Goal: Use online tool/utility: Utilize a website feature to perform a specific function

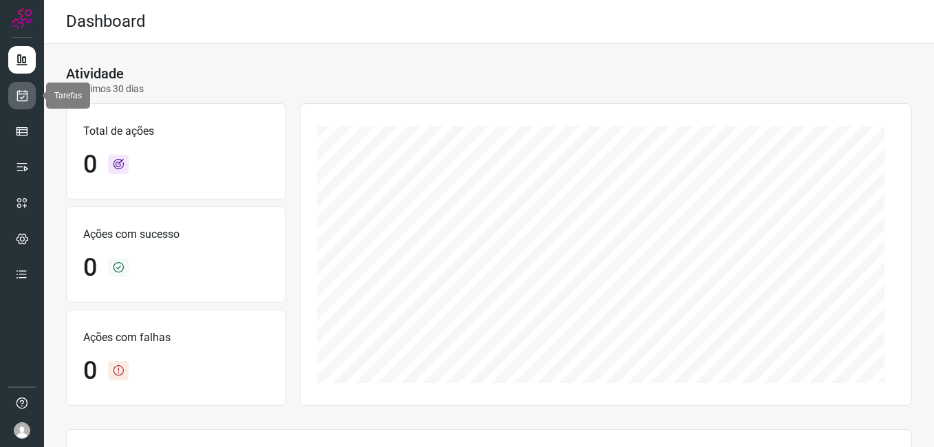
drag, startPoint x: 22, startPoint y: 100, endPoint x: 24, endPoint y: 93, distance: 7.8
click at [22, 100] on icon at bounding box center [22, 96] width 14 height 14
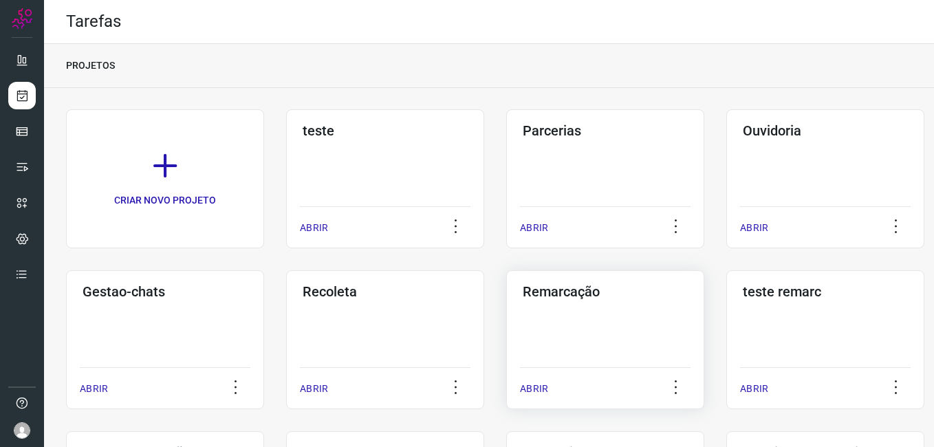
click at [578, 321] on div "Remarcação ABRIR" at bounding box center [605, 339] width 198 height 139
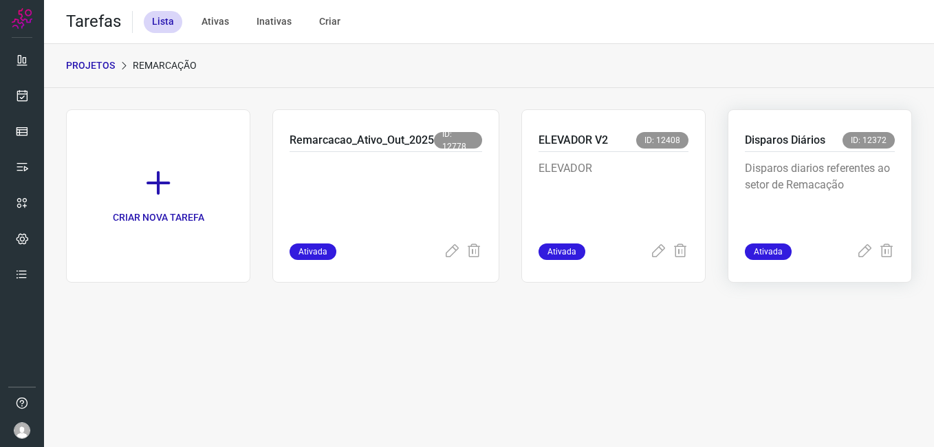
click at [854, 172] on p "Disparos diarios referentes ao setor de Remacação" at bounding box center [820, 194] width 150 height 69
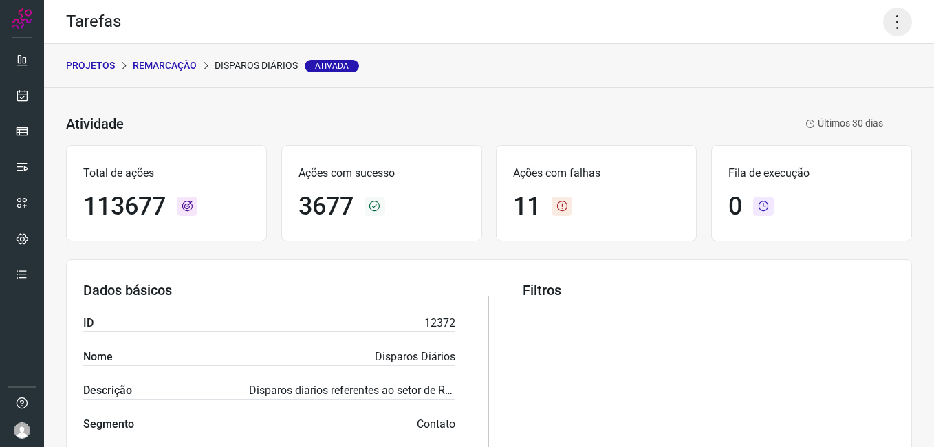
click at [887, 23] on icon at bounding box center [897, 22] width 29 height 29
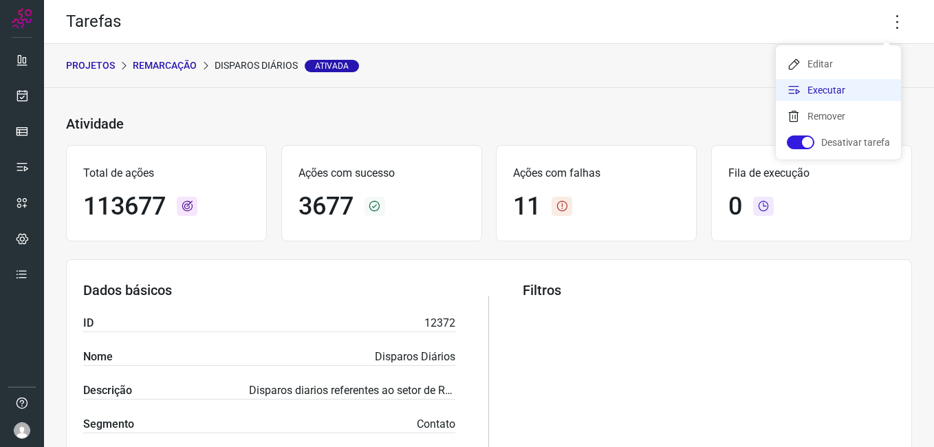
click at [839, 87] on li "Executar" at bounding box center [838, 90] width 125 height 22
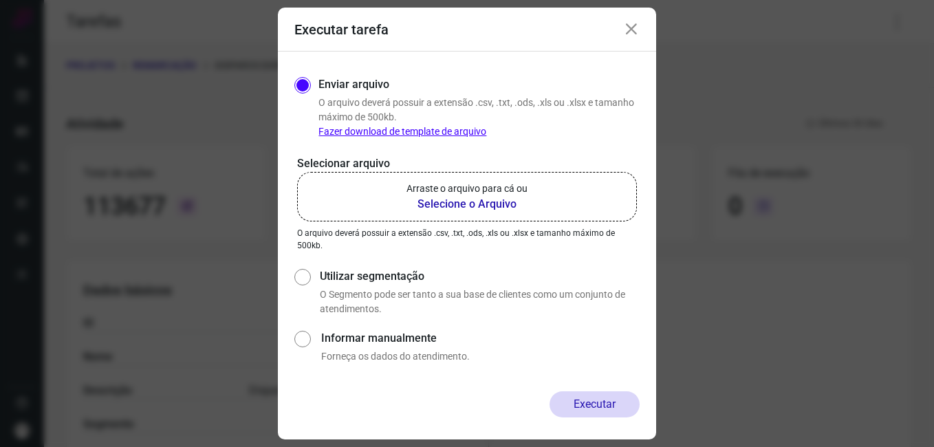
click at [507, 199] on b "Selecione o Arquivo" at bounding box center [467, 204] width 121 height 17
click at [0, 0] on input "Arraste o arquivo para cá ou Selecione o Arquivo" at bounding box center [0, 0] width 0 height 0
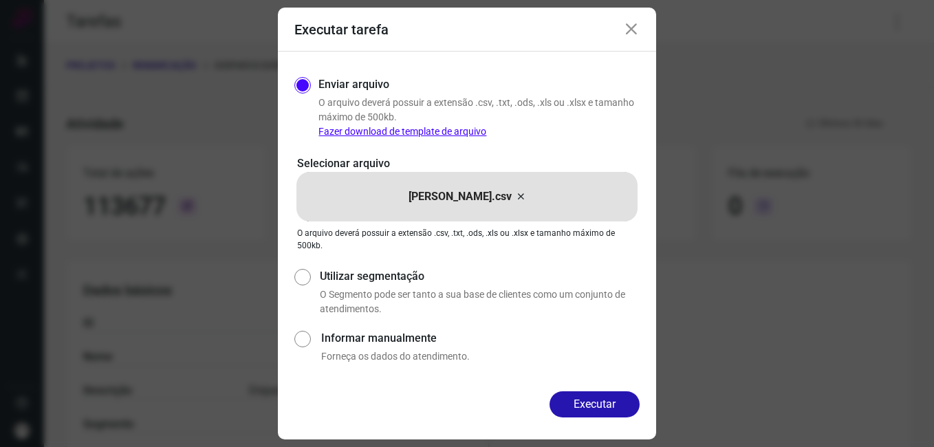
click at [590, 407] on button "Executar" at bounding box center [595, 404] width 90 height 26
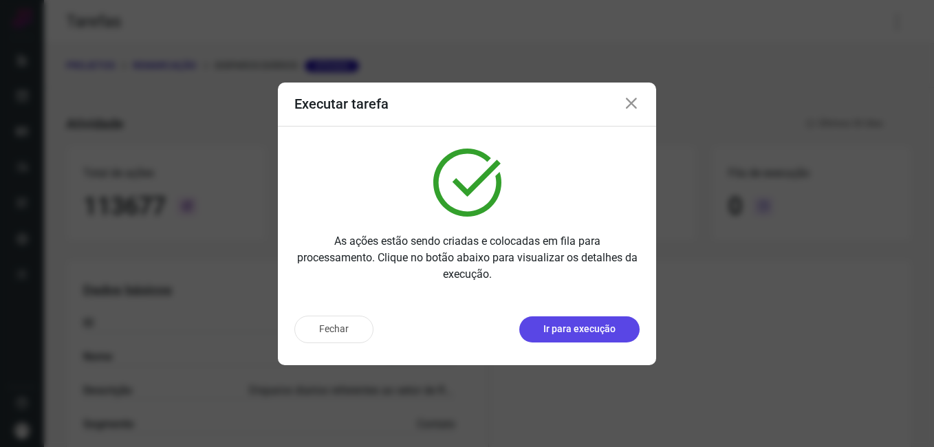
click at [588, 332] on p "Ir para execução" at bounding box center [579, 329] width 72 height 14
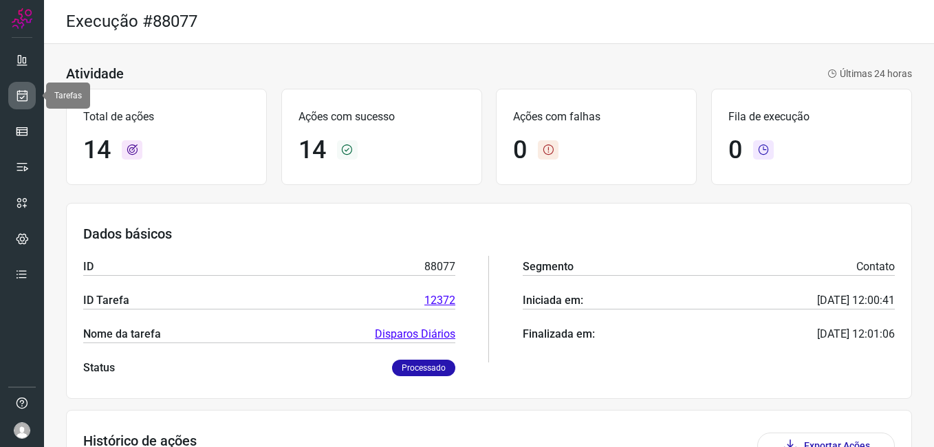
click at [27, 99] on icon at bounding box center [22, 96] width 14 height 14
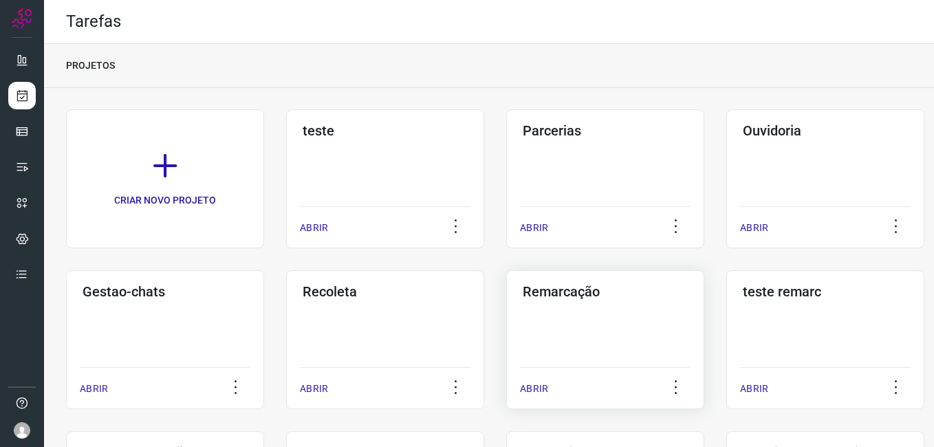
click at [561, 304] on div "Remarcação ABRIR" at bounding box center [605, 339] width 198 height 139
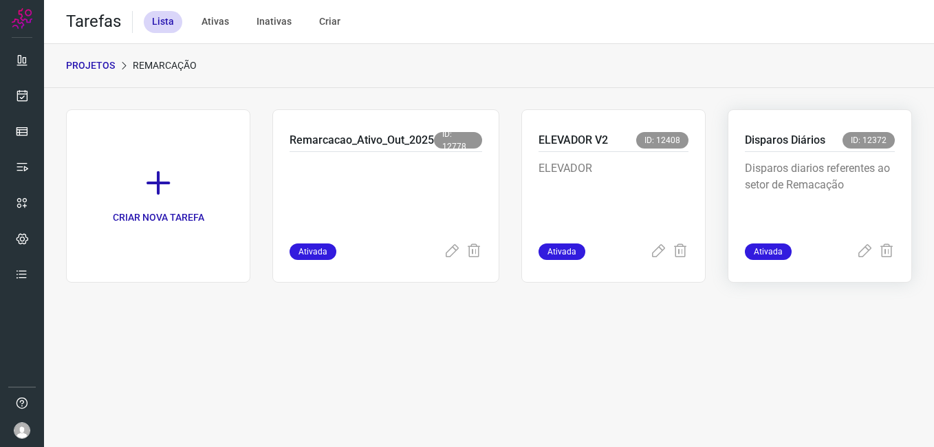
click at [830, 167] on p "Disparos diarios referentes ao setor de Remacação" at bounding box center [820, 194] width 150 height 69
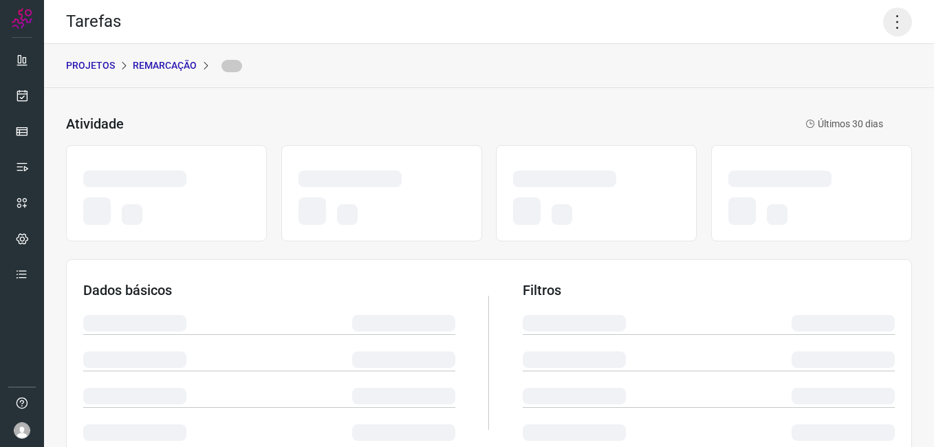
click at [883, 24] on icon at bounding box center [897, 22] width 29 height 29
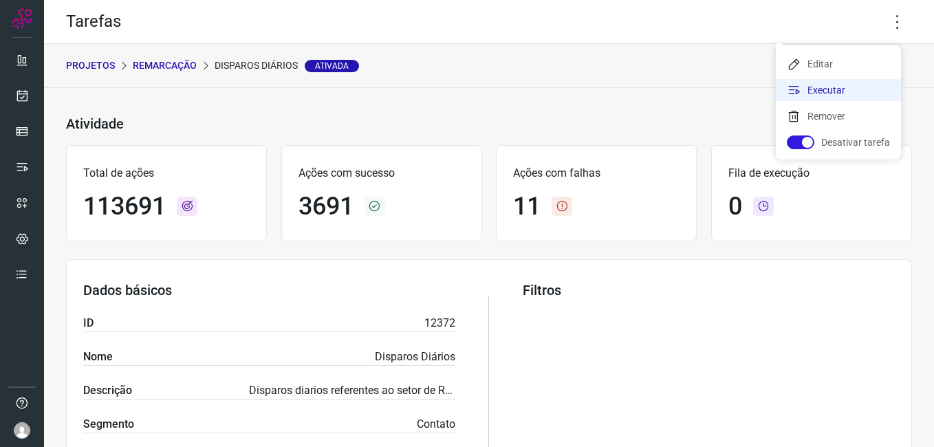
click at [842, 81] on li "Executar" at bounding box center [838, 90] width 125 height 22
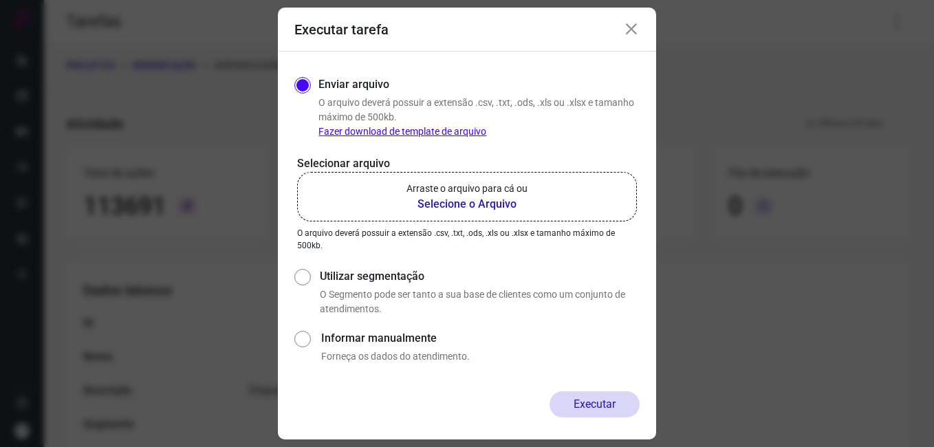
click at [457, 206] on b "Selecione o Arquivo" at bounding box center [467, 204] width 121 height 17
click at [0, 0] on input "Arraste o arquivo para cá ou Selecione o Arquivo" at bounding box center [0, 0] width 0 height 0
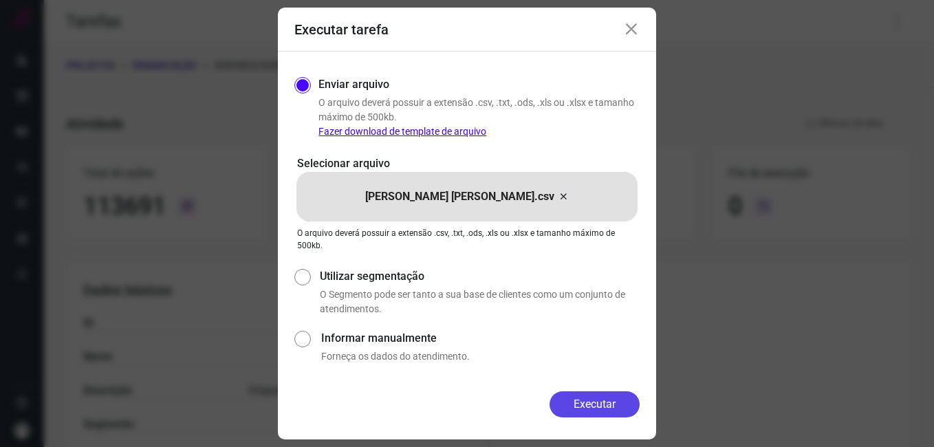
click at [588, 404] on button "Executar" at bounding box center [595, 404] width 90 height 26
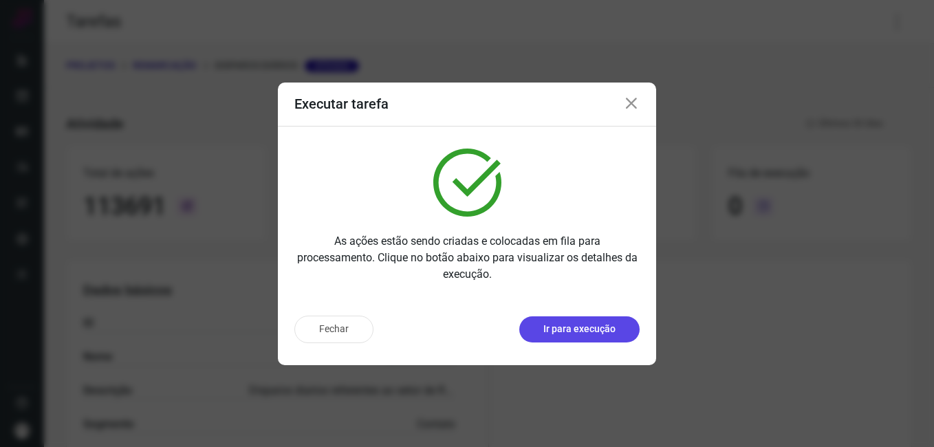
click at [568, 329] on p "Ir para execução" at bounding box center [579, 329] width 72 height 14
